Goal: Task Accomplishment & Management: Use online tool/utility

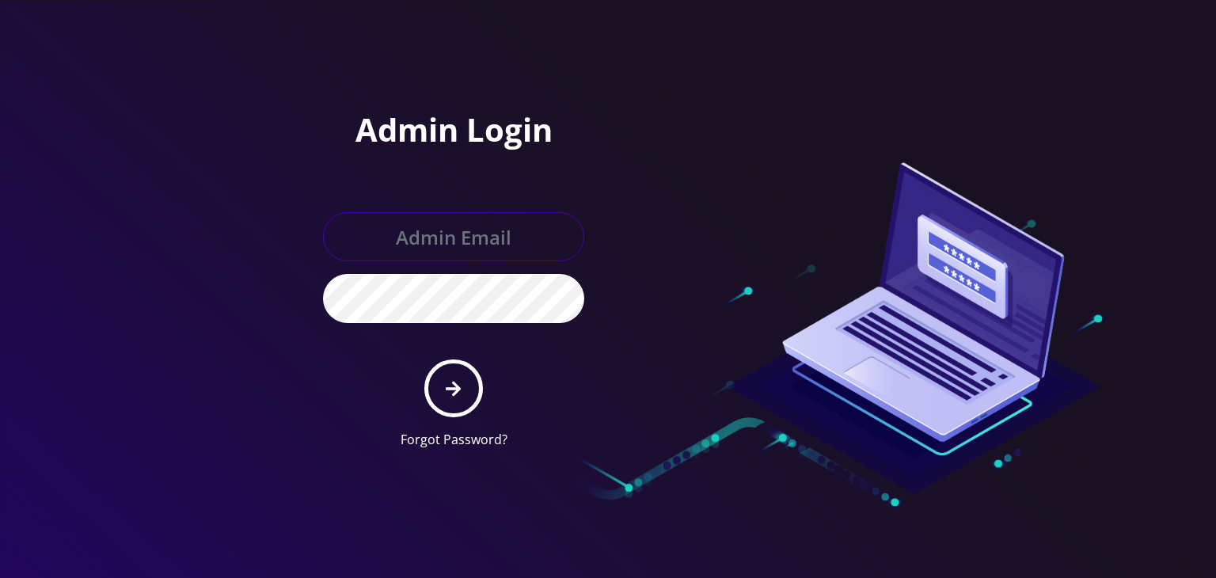
type input "boris@teltik.com"
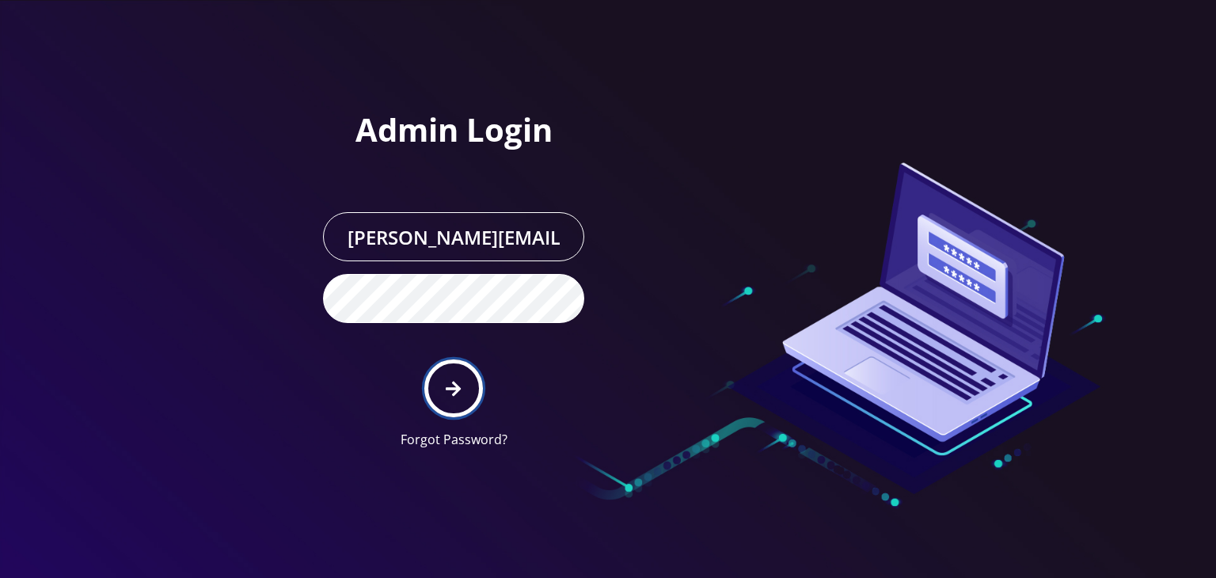
click at [431, 359] on button "submit" at bounding box center [453, 388] width 58 height 58
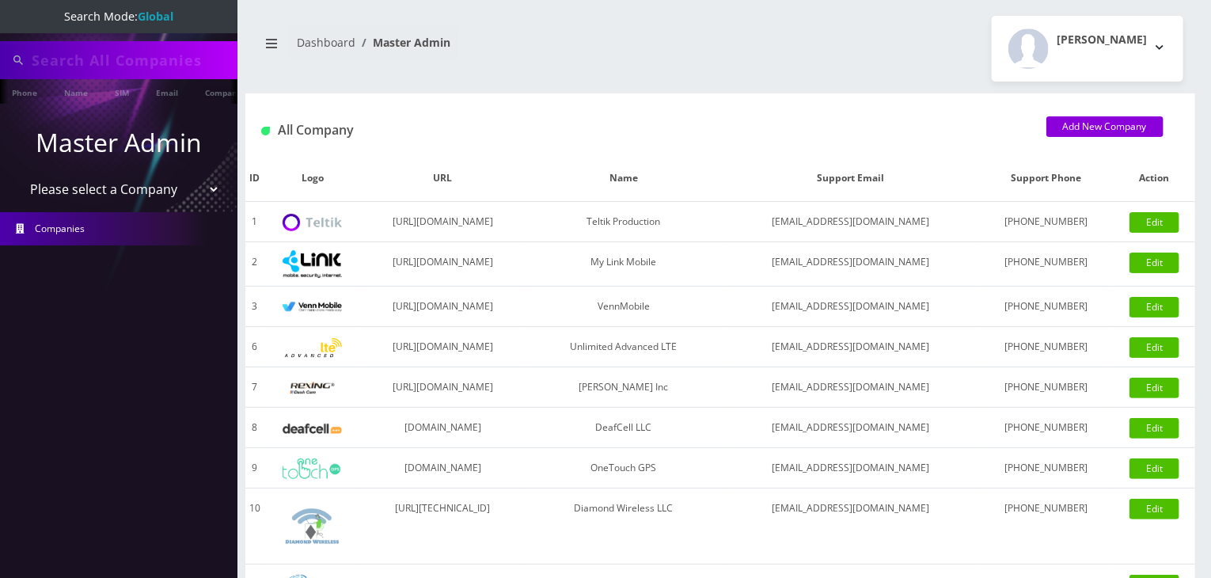
type input "shuron"
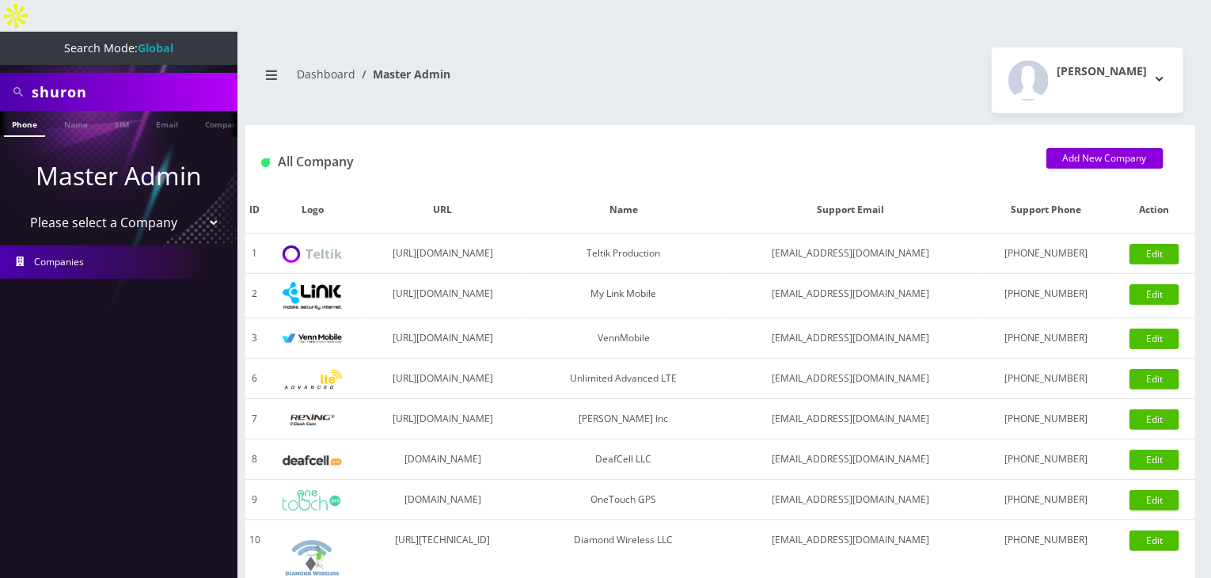
click at [126, 207] on select "Please select a Company Teltik Production My Link Mobile VennMobile Unlimited A…" at bounding box center [119, 222] width 202 height 30
select select "13"
click at [18, 207] on select "Please select a Company Teltik Production My Link Mobile VennMobile Unlimited A…" at bounding box center [119, 222] width 202 height 30
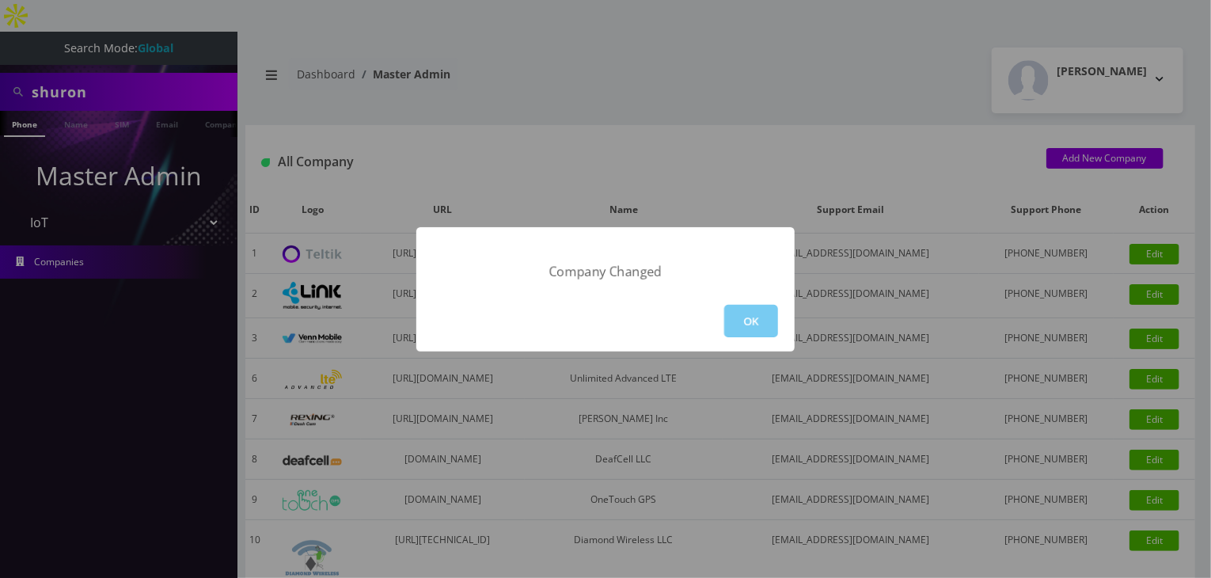
click at [736, 323] on button "OK" at bounding box center [751, 321] width 54 height 32
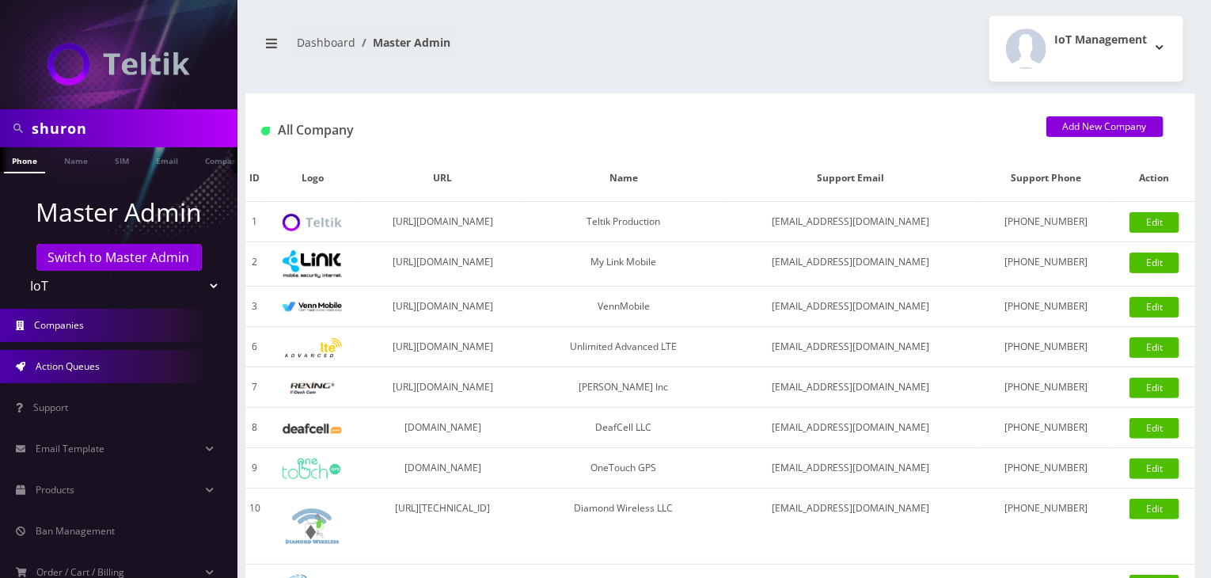
click at [53, 357] on link "Action Queues" at bounding box center [119, 366] width 238 height 33
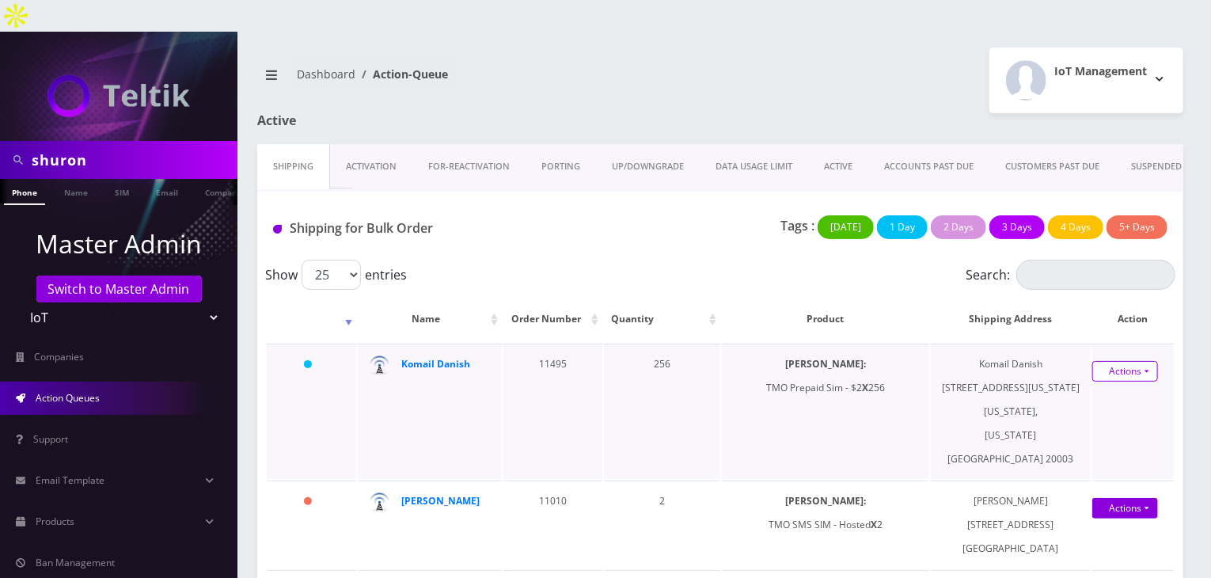
click at [1123, 361] on link "Actions" at bounding box center [1126, 371] width 66 height 21
click at [1074, 389] on link "Shipped" at bounding box center [1116, 401] width 127 height 24
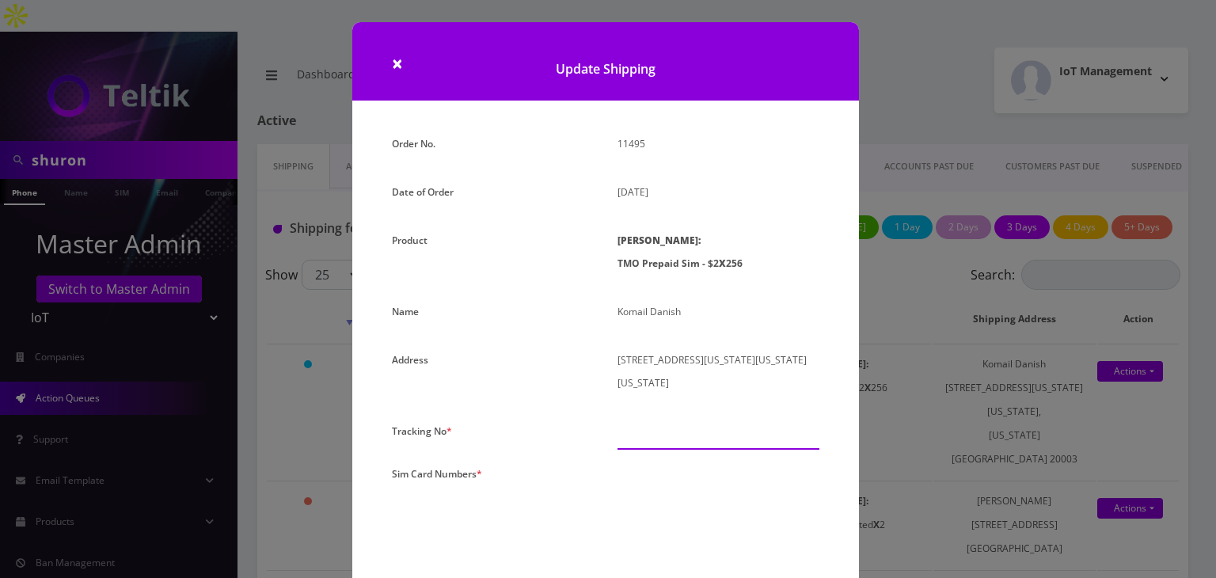
click at [655, 428] on input "text" at bounding box center [719, 435] width 202 height 30
paste input "884209404313"
type input "884209404313"
click at [668, 492] on textarea at bounding box center [719, 533] width 202 height 143
paste textarea "8901240467113101838 8901240467113101846 8901240467113101853 8901240467113101861…"
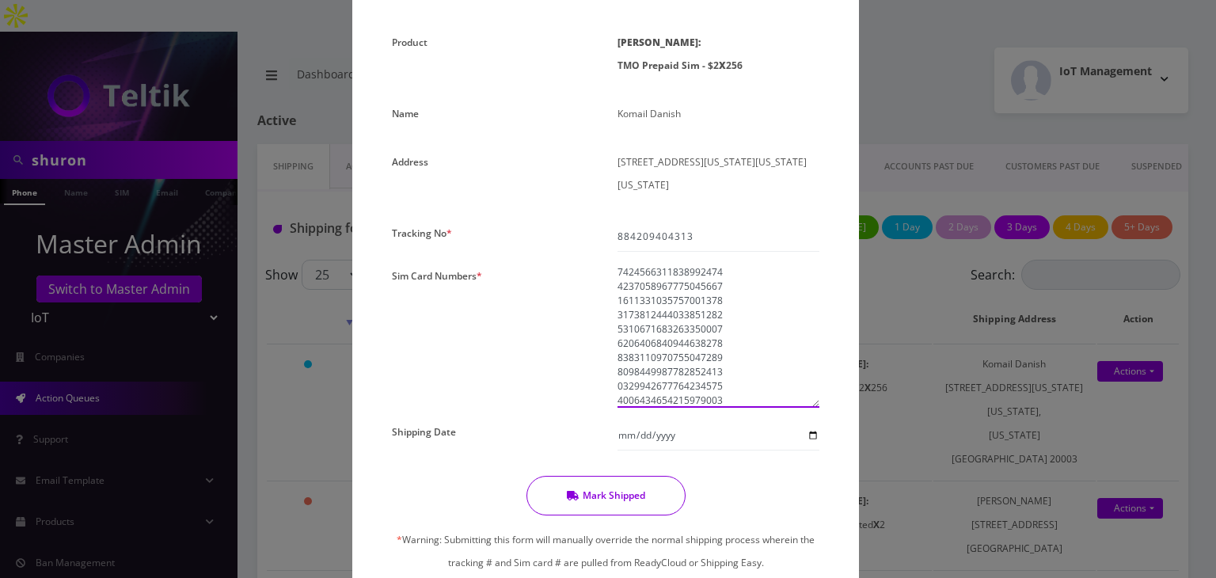
scroll to position [326, 0]
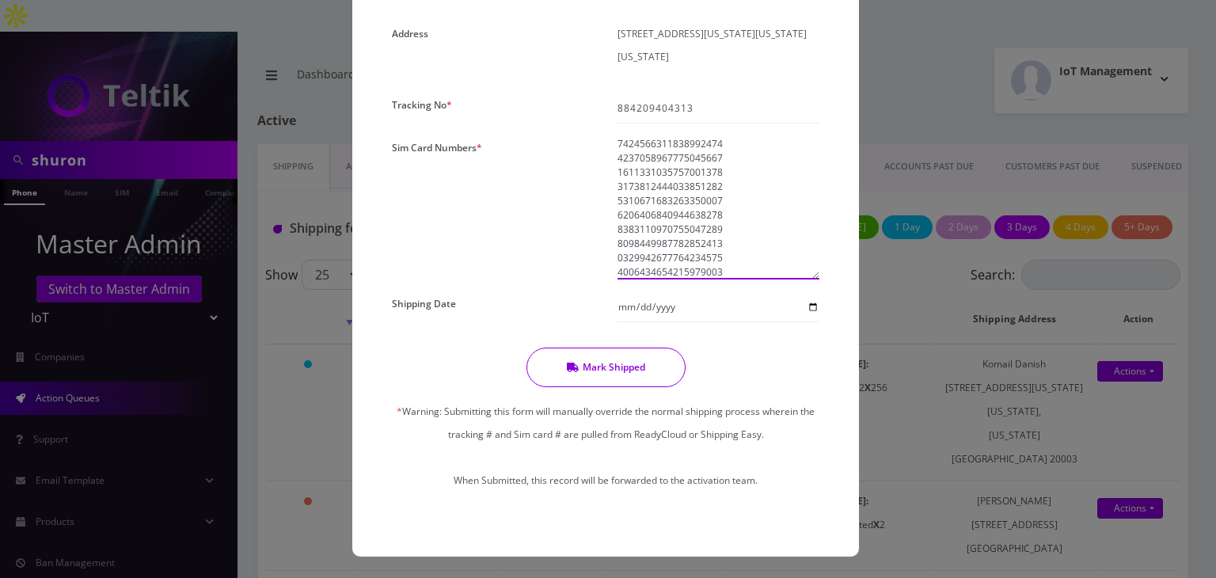
type textarea "8901240467113101838 8901240467113101846 8901240467113101853 8901240467113101861…"
click at [813, 307] on input "Shipping Date" at bounding box center [719, 307] width 202 height 30
type input "[DATE]"
click at [630, 362] on button "Mark Shipped" at bounding box center [606, 368] width 159 height 40
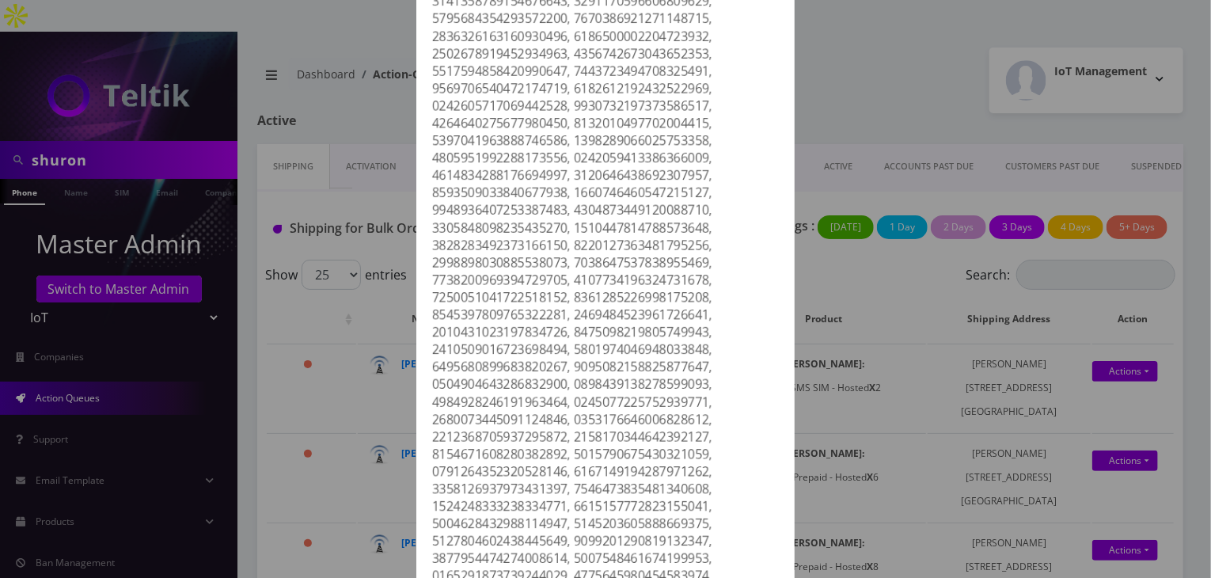
scroll to position [1892, 0]
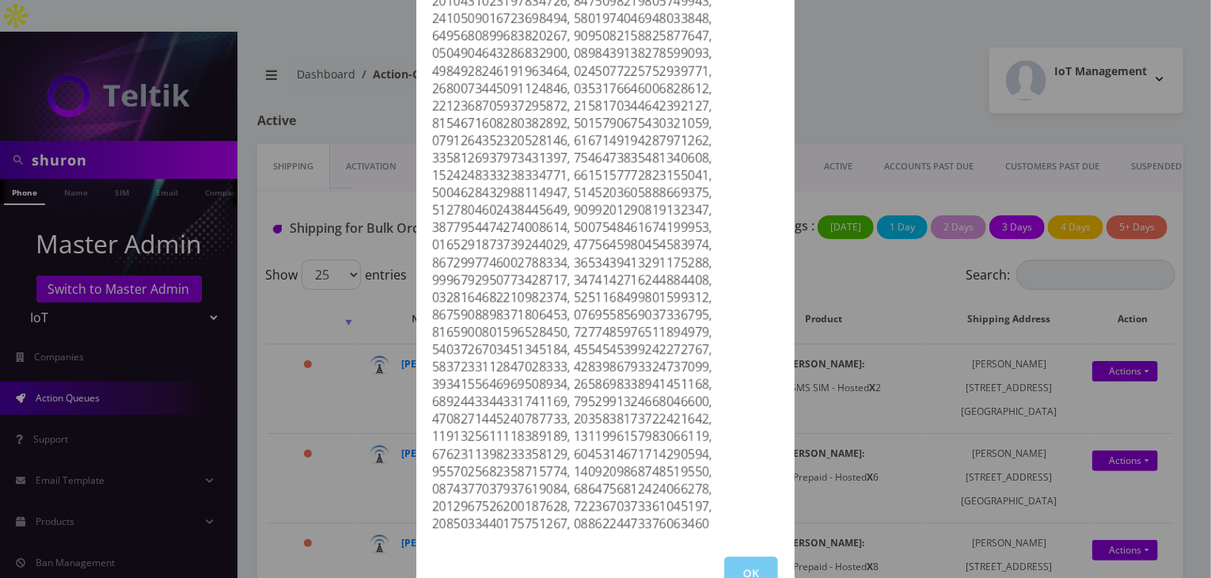
click at [747, 557] on button "OK" at bounding box center [751, 573] width 54 height 32
